Goal: Contribute content: Contribute content

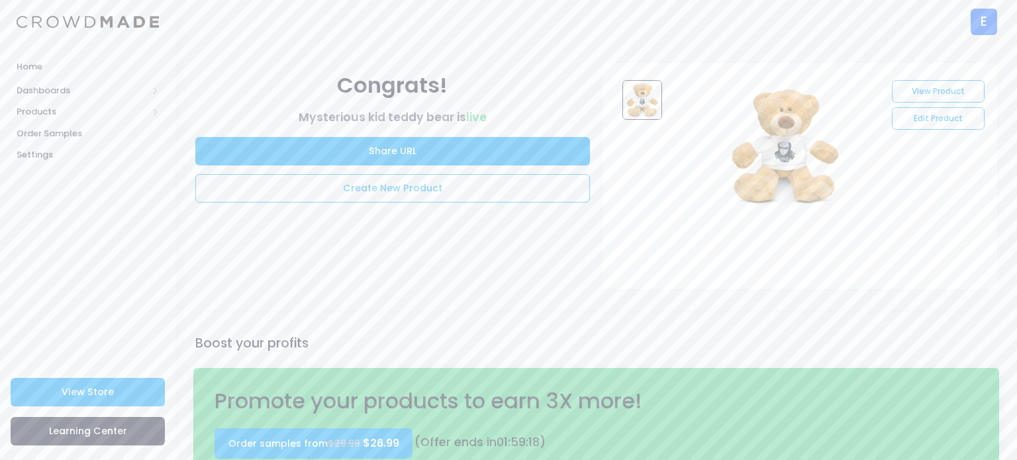
click at [992, 26] on div "E" at bounding box center [984, 22] width 26 height 26
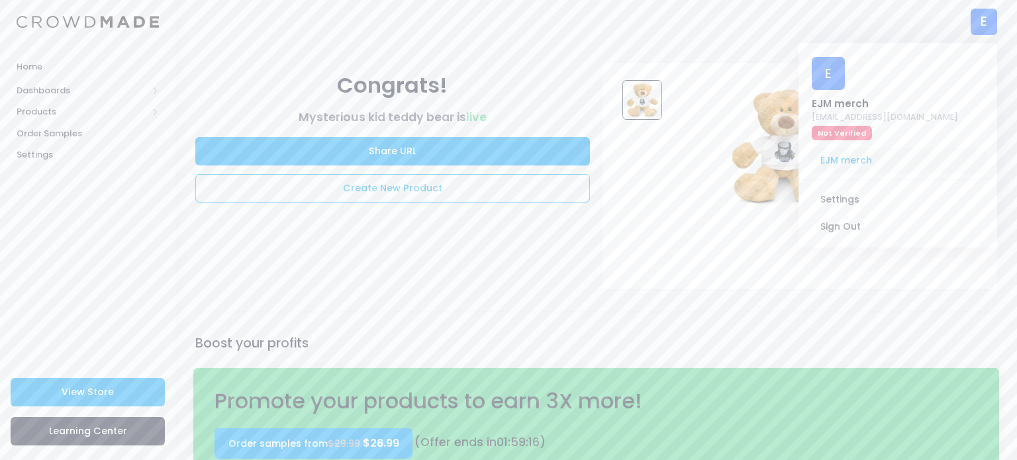
click at [859, 158] on span "EJM merch" at bounding box center [897, 160] width 177 height 25
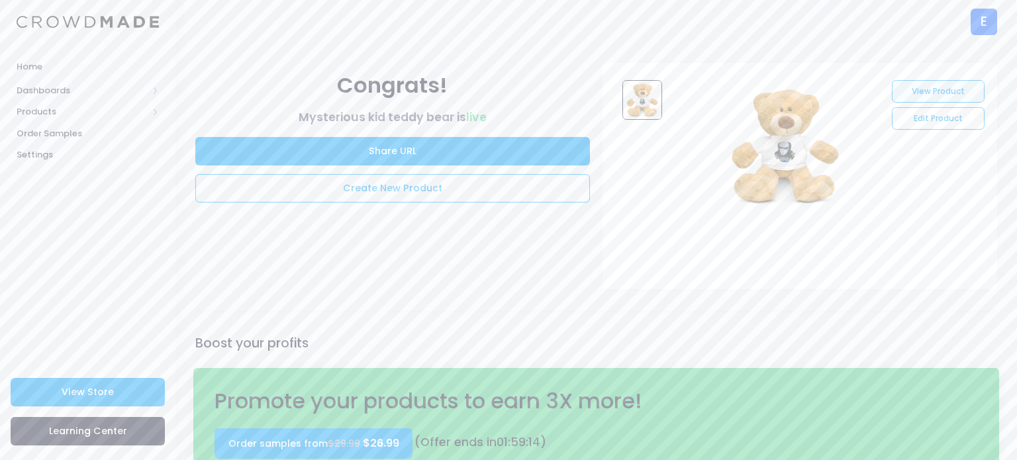
click at [942, 99] on link "View Product" at bounding box center [938, 91] width 92 height 23
click at [45, 73] on link "Home" at bounding box center [87, 67] width 175 height 26
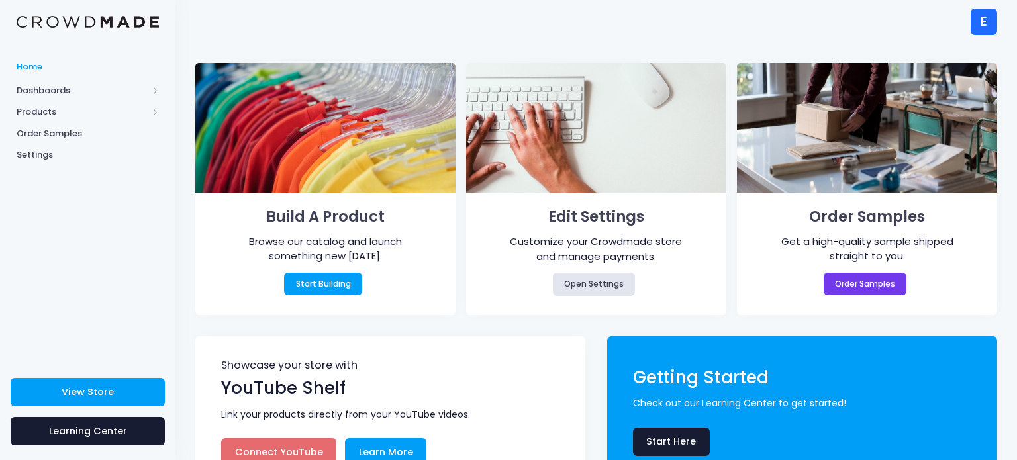
click at [103, 16] on img at bounding box center [88, 22] width 142 height 13
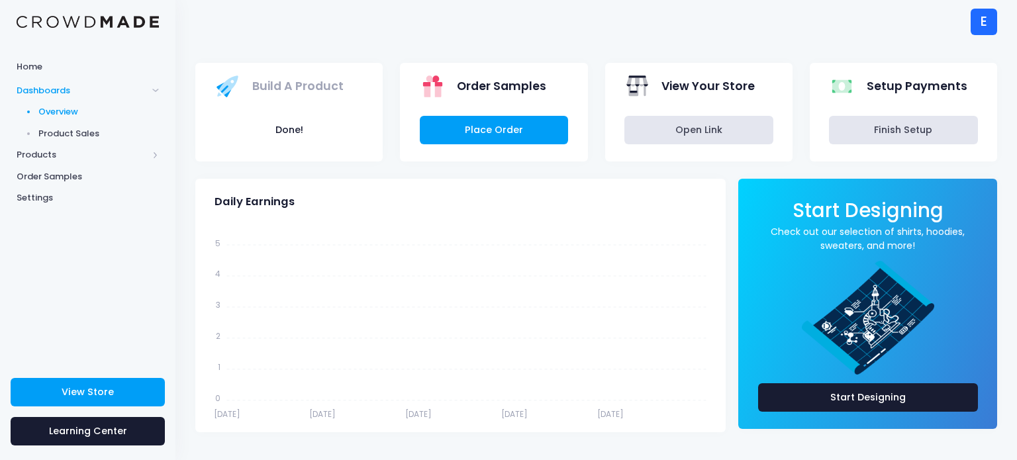
click at [142, 407] on div "View Store Learning Center" at bounding box center [87, 413] width 175 height 93
click at [134, 390] on link "View Store" at bounding box center [88, 392] width 154 height 28
click at [151, 94] on span "Dashboards" at bounding box center [87, 90] width 175 height 22
click at [124, 121] on span "Products" at bounding box center [87, 112] width 175 height 22
click at [103, 136] on span "Product Builder" at bounding box center [98, 133] width 121 height 13
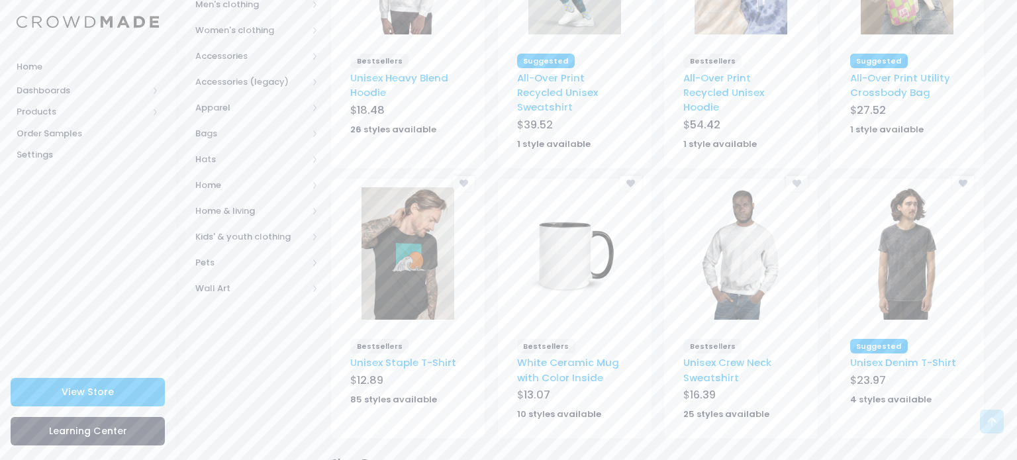
scroll to position [265, 0]
click at [440, 229] on img at bounding box center [408, 253] width 93 height 132
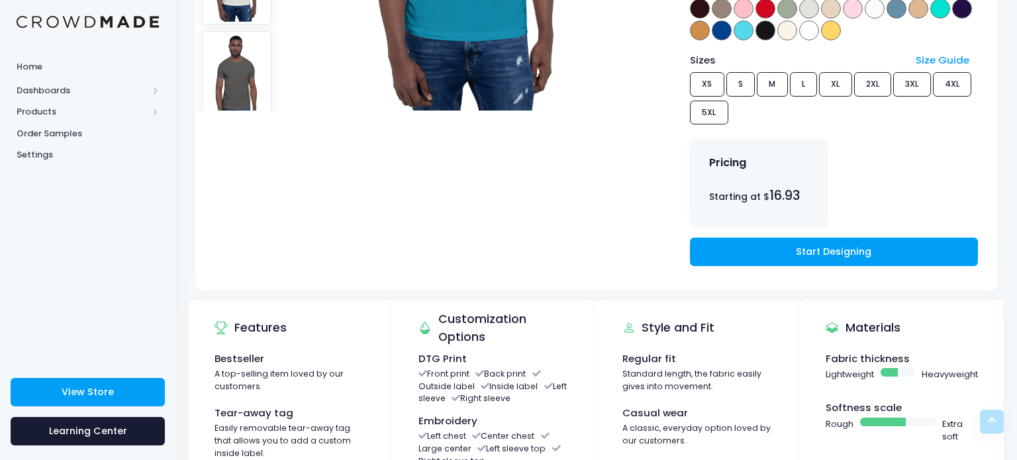
scroll to position [424, 0]
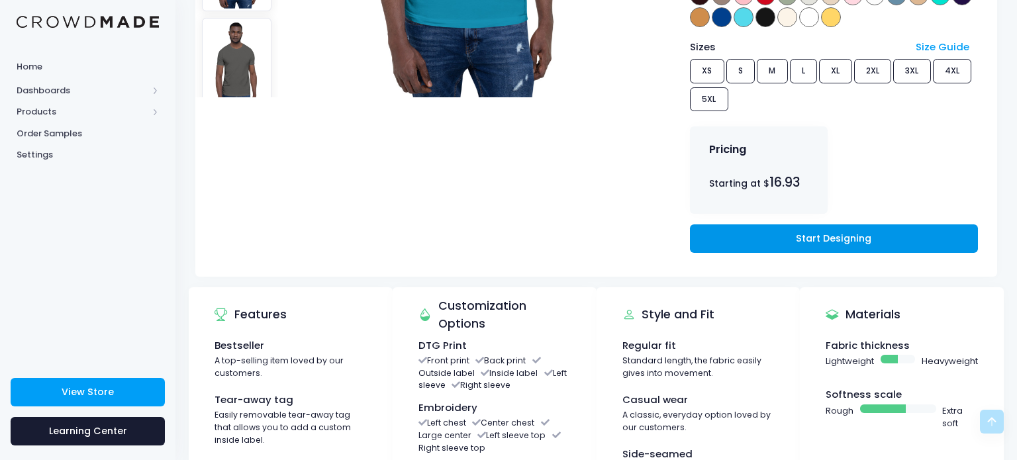
click at [783, 224] on link "Start Designing" at bounding box center [834, 238] width 288 height 28
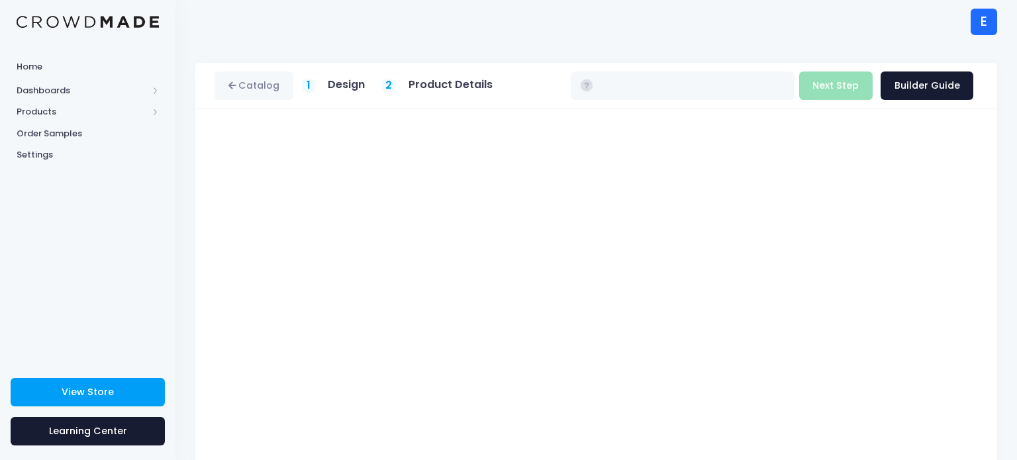
type input "$16.93 - $22.73"
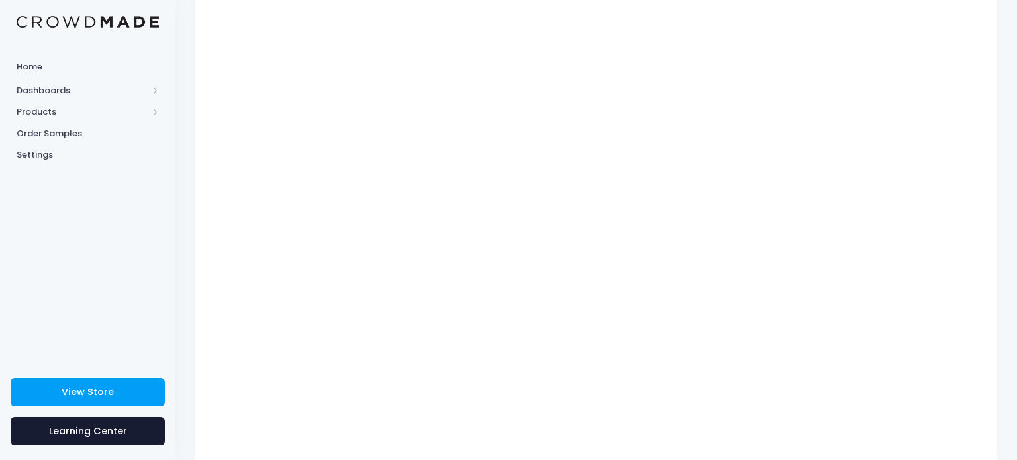
scroll to position [170, 0]
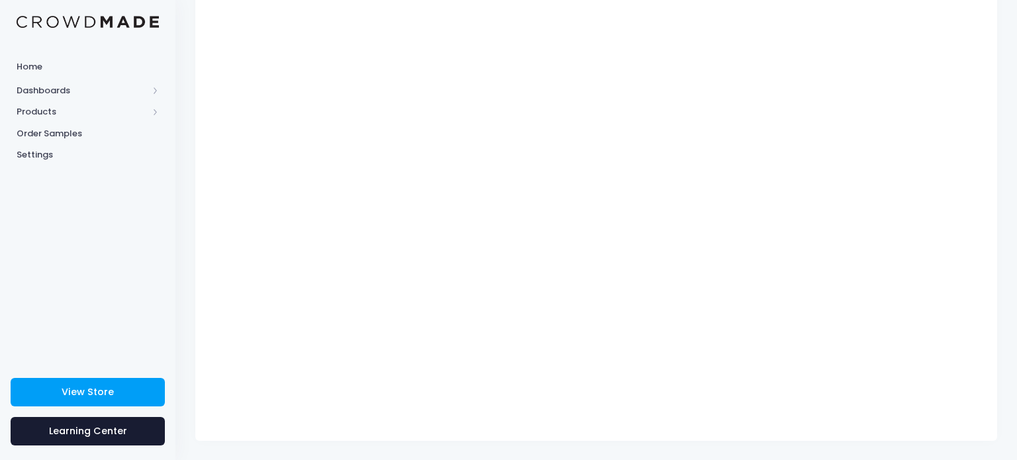
click at [1016, 237] on div "Catalog 1 Design 2 $" at bounding box center [596, 167] width 842 height 548
click at [991, 296] on div "Unisex Staple T-Shirt Product title Set your earnings $ 0.0 Earnings can't be l…" at bounding box center [596, 190] width 802 height 502
click at [1009, 325] on div "Catalog 1 Design 2 $" at bounding box center [596, 167] width 842 height 548
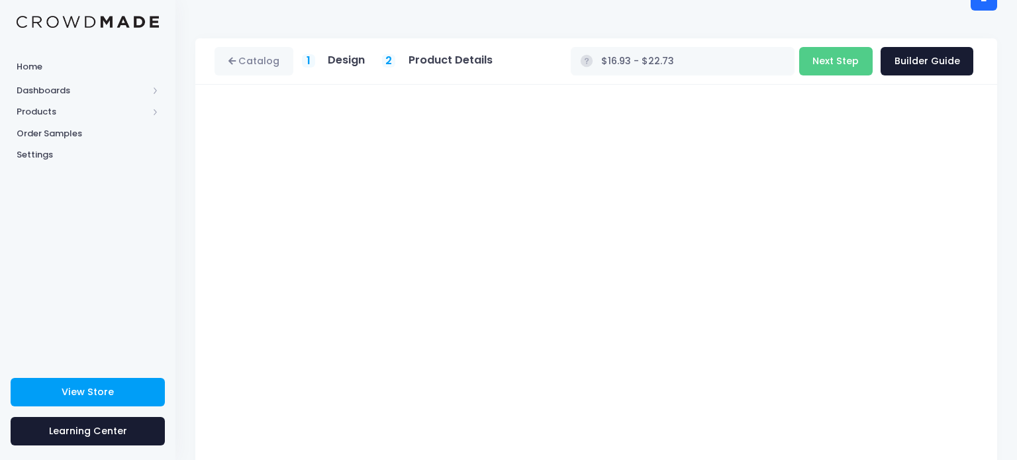
scroll to position [26, 0]
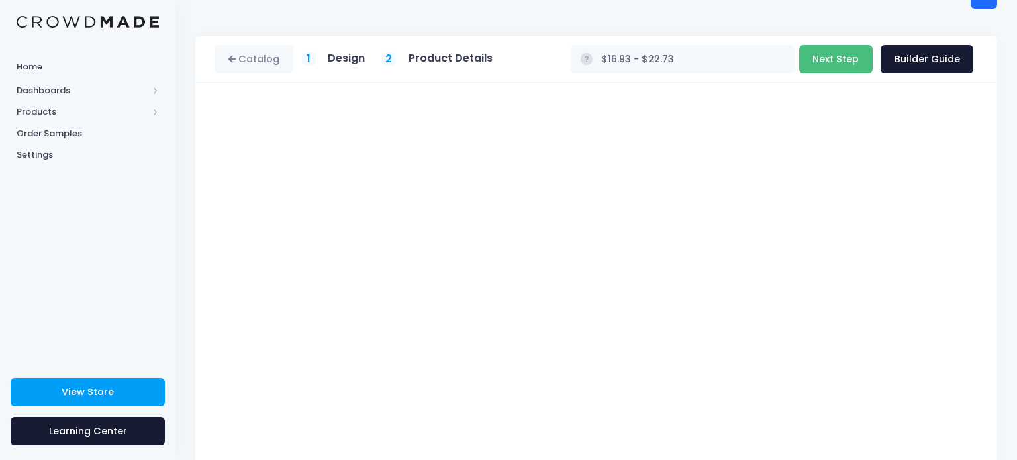
click at [863, 63] on button "Next Step" at bounding box center [835, 59] width 73 height 28
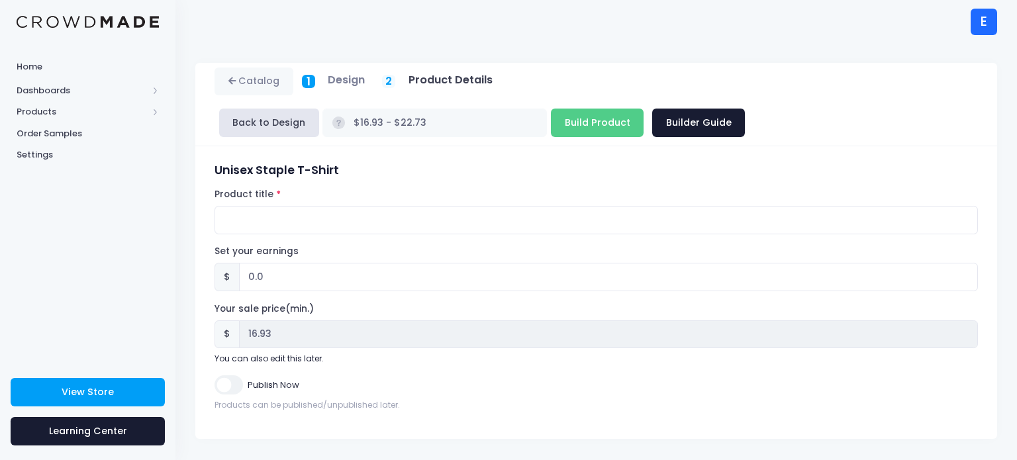
scroll to position [0, 0]
click at [618, 113] on input "Build Product" at bounding box center [597, 123] width 93 height 28
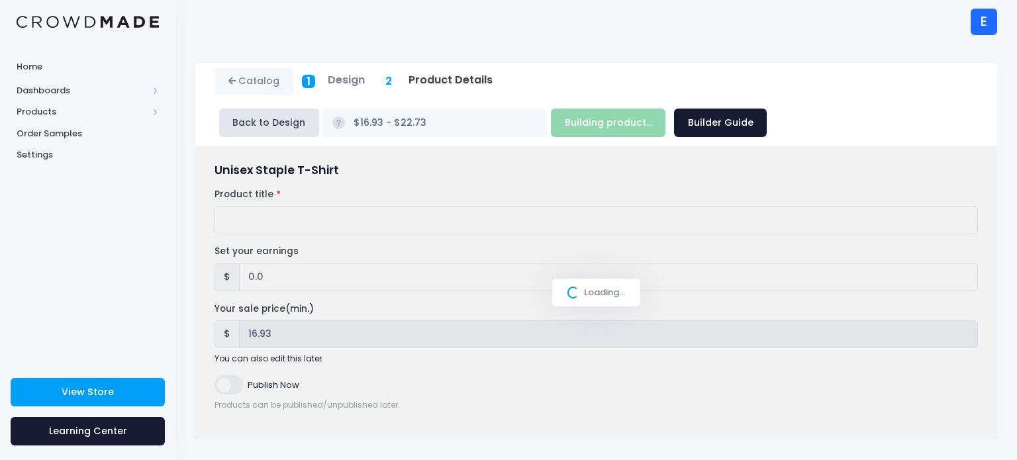
click at [618, 113] on div "Building product... Next Step Builder Guide" at bounding box center [659, 123] width 216 height 28
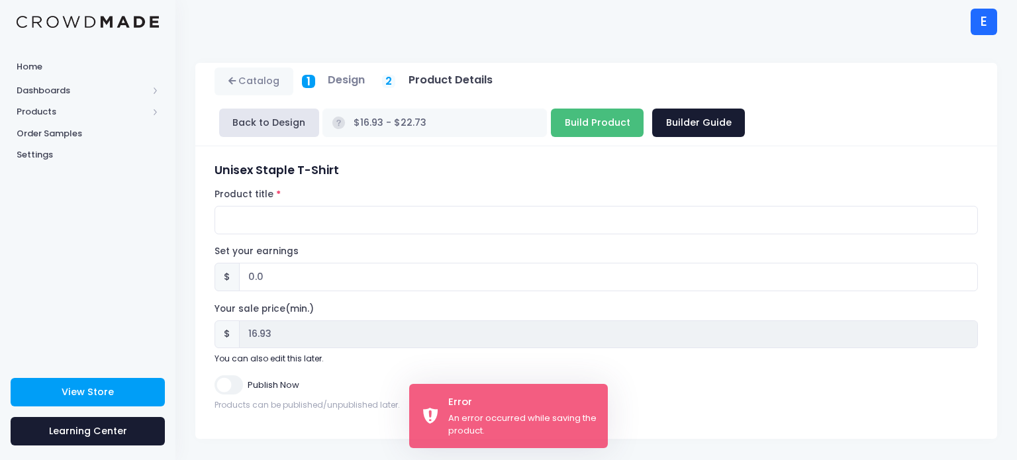
click at [618, 113] on input "Build Product" at bounding box center [597, 123] width 93 height 28
type input "Building product..."
click at [618, 113] on div "Building product... Next Step Builder Guide" at bounding box center [659, 123] width 216 height 28
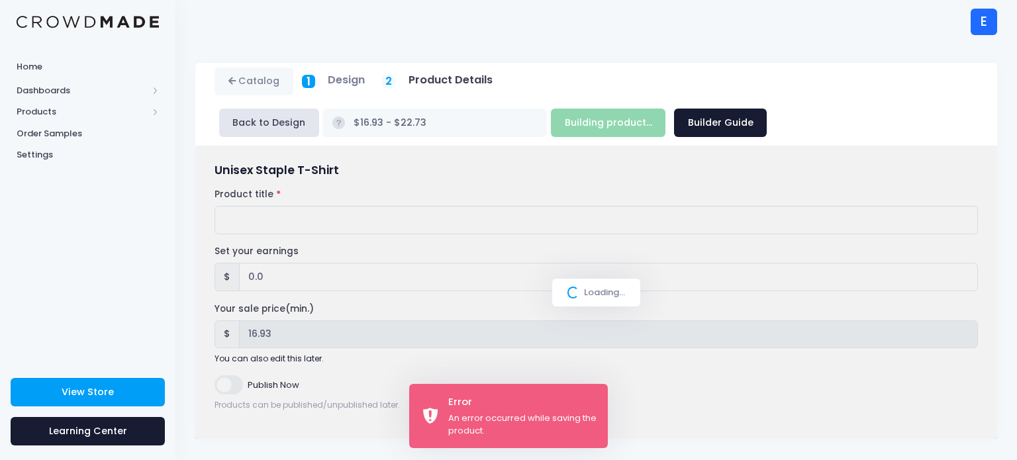
click at [618, 113] on div "Building product... Next Step Builder Guide" at bounding box center [659, 123] width 216 height 28
click at [218, 382] on div "Loading..." at bounding box center [596, 292] width 802 height 293
click at [218, 383] on div "Loading..." at bounding box center [596, 292] width 802 height 293
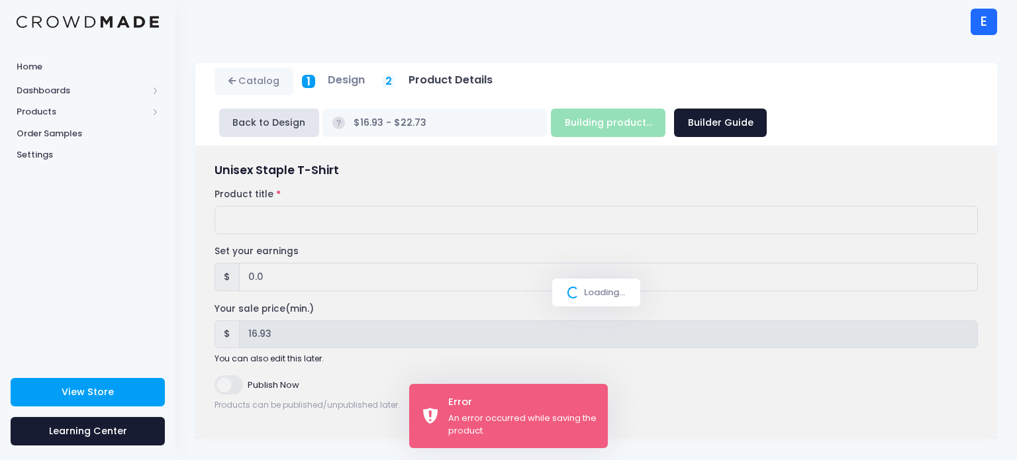
click at [218, 383] on div "Loading..." at bounding box center [596, 292] width 802 height 293
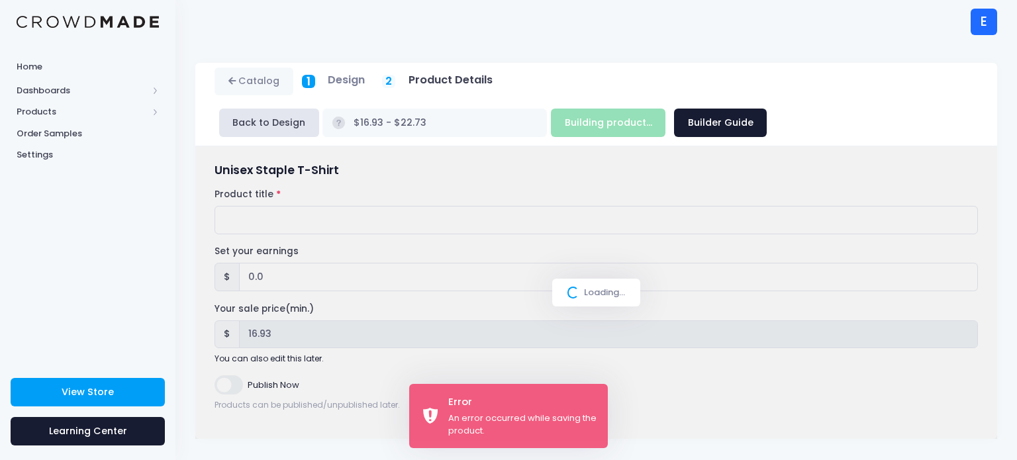
click at [218, 383] on div "Loading..." at bounding box center [596, 292] width 802 height 293
click at [362, 240] on div "Loading..." at bounding box center [596, 292] width 802 height 293
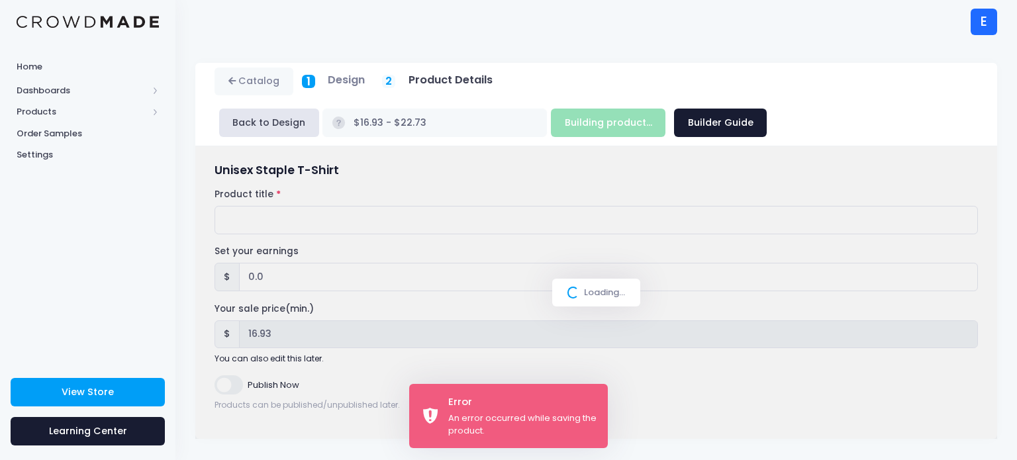
click at [362, 240] on div "Loading..." at bounding box center [596, 292] width 802 height 293
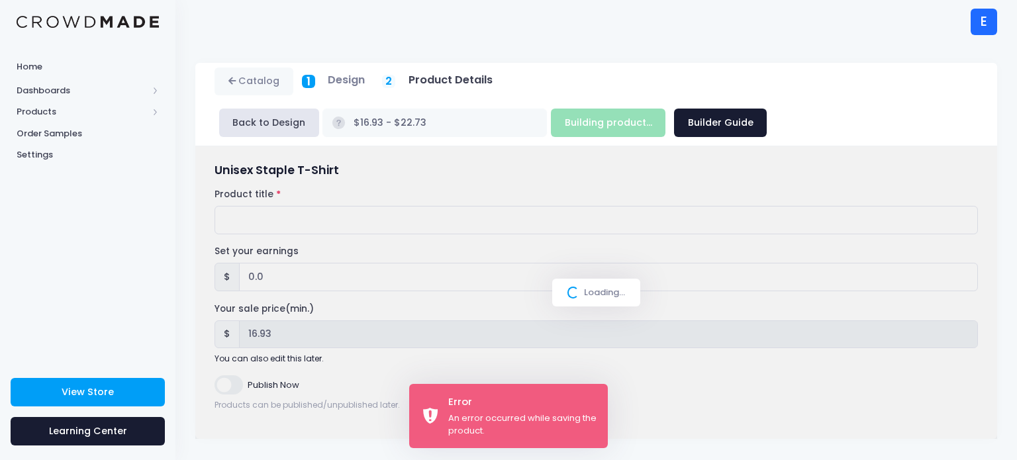
click at [353, 250] on div "Loading..." at bounding box center [596, 292] width 802 height 293
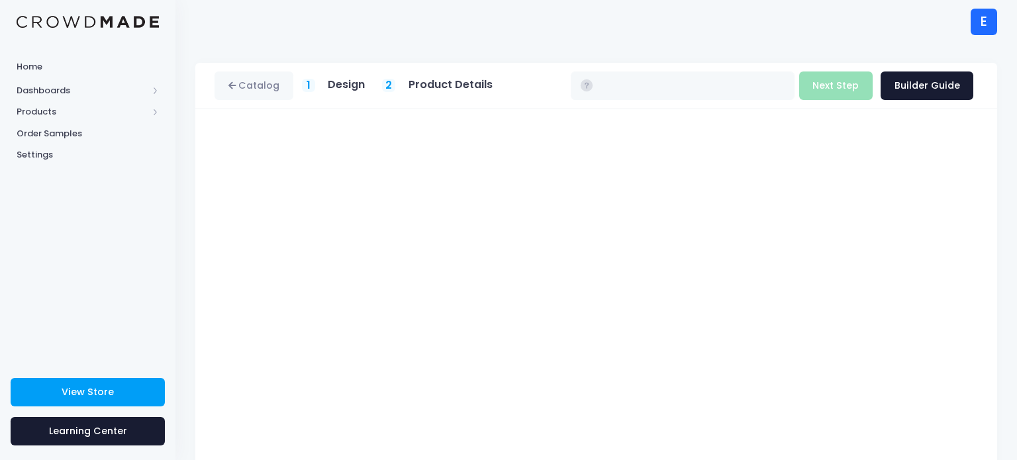
type input "$16.93 - $22.73"
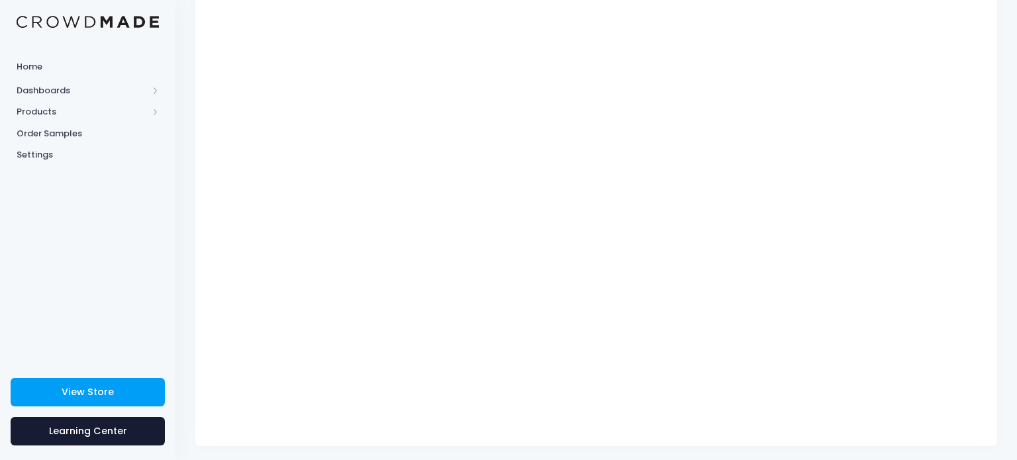
scroll to position [170, 0]
click at [994, 85] on div "Unisex Staple T-Shirt Product title Set your earnings $ 0.0 Earnings can't be l…" at bounding box center [596, 190] width 802 height 502
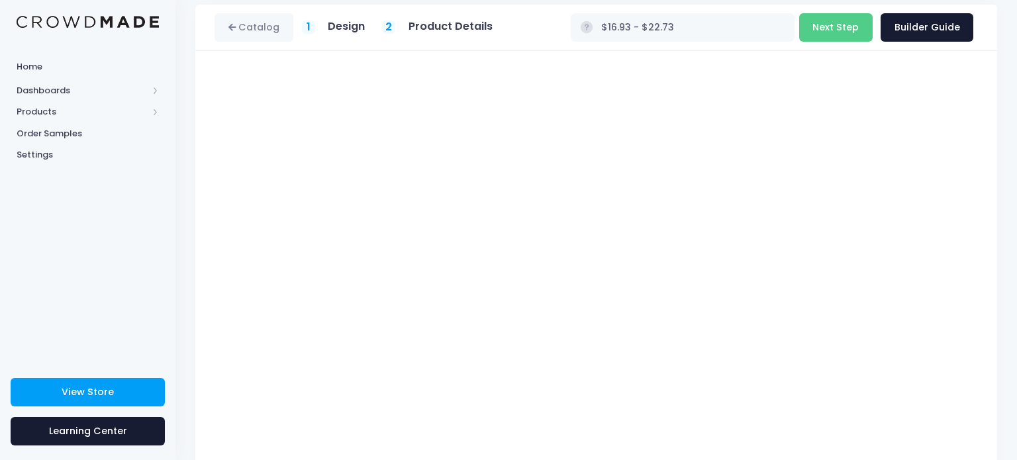
scroll to position [0, 0]
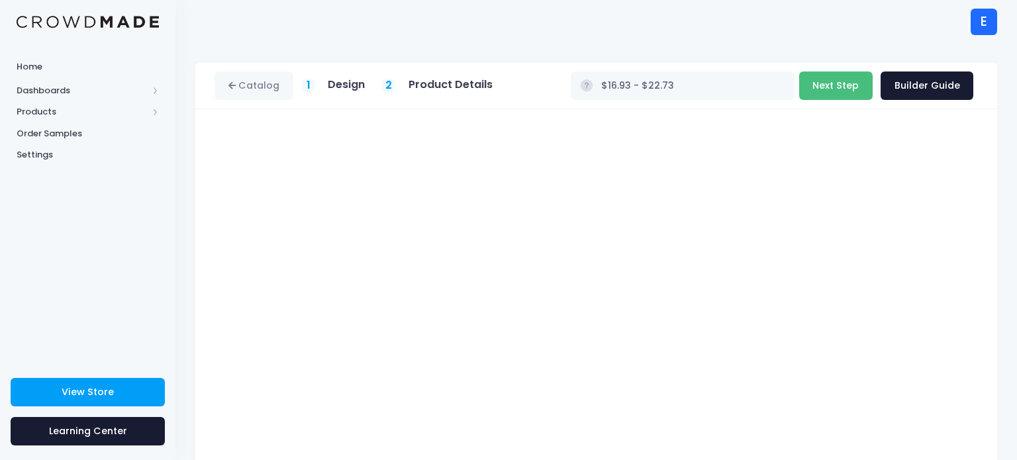
click at [858, 99] on button "Next Step" at bounding box center [835, 86] width 73 height 28
